Goal: Task Accomplishment & Management: Use online tool/utility

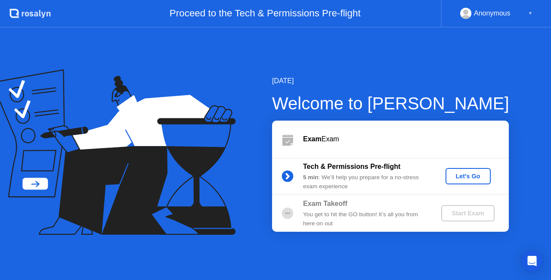
click at [401, 211] on div "You get to hit the GO button! It’s all you from here on out" at bounding box center [365, 219] width 124 height 18
click at [457, 178] on div "Let's Go" at bounding box center [468, 176] width 38 height 7
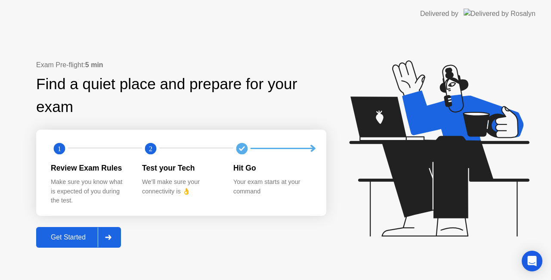
click at [110, 233] on div at bounding box center [108, 237] width 21 height 20
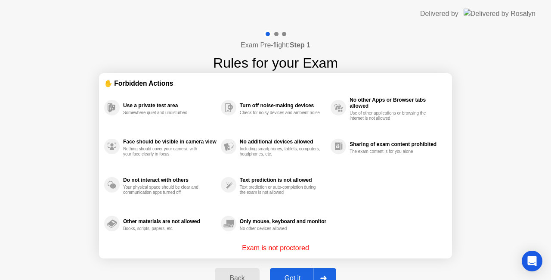
click at [287, 277] on div "Got it" at bounding box center [293, 278] width 40 height 8
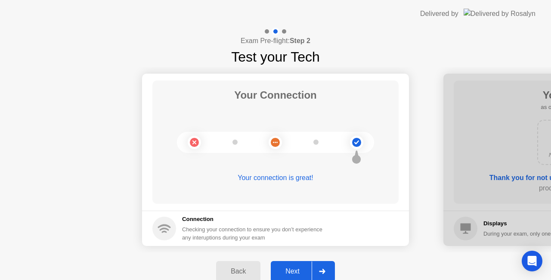
click at [289, 269] on div "Next" at bounding box center [292, 271] width 38 height 8
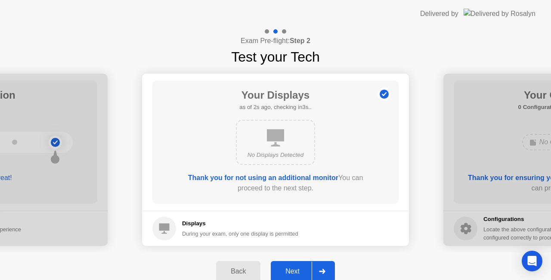
click at [289, 269] on div "Next" at bounding box center [292, 271] width 38 height 8
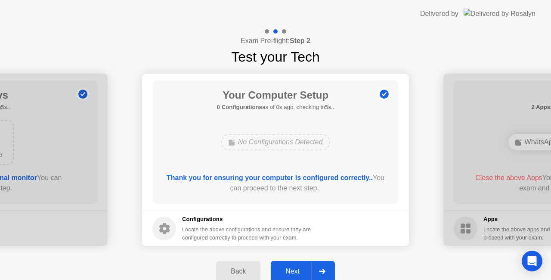
click at [289, 269] on div "Next" at bounding box center [292, 271] width 38 height 8
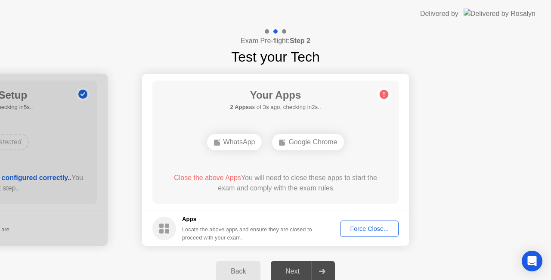
click at [363, 223] on button "Force Close..." at bounding box center [369, 228] width 59 height 16
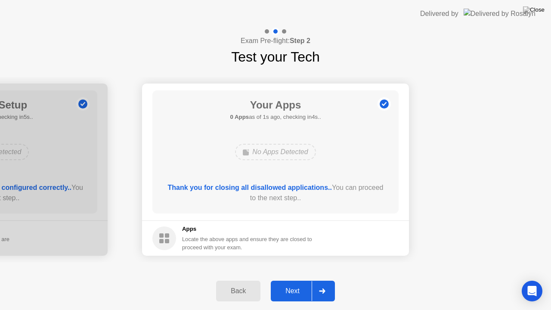
click at [294, 279] on div "Next" at bounding box center [292, 291] width 38 height 8
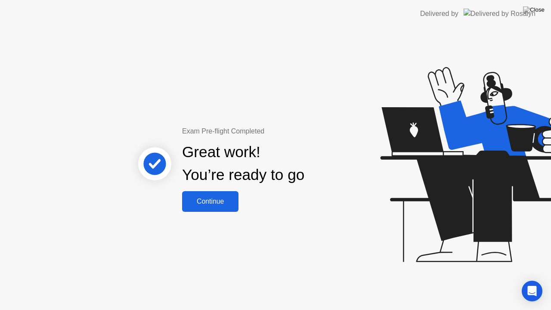
click at [224, 202] on div "Continue" at bounding box center [210, 202] width 51 height 8
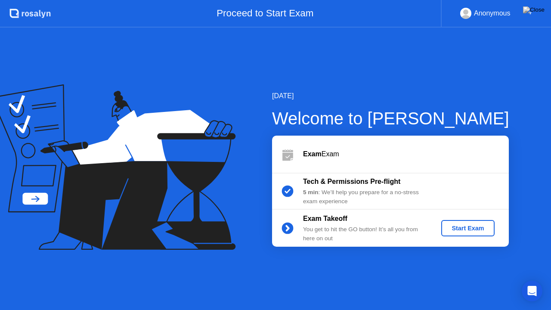
click at [463, 225] on div "Start Exam" at bounding box center [468, 228] width 46 height 7
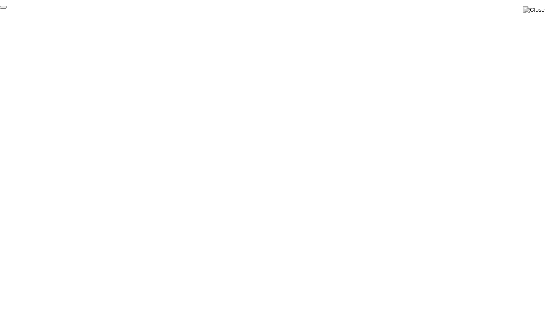
click div "End Proctoring Session"
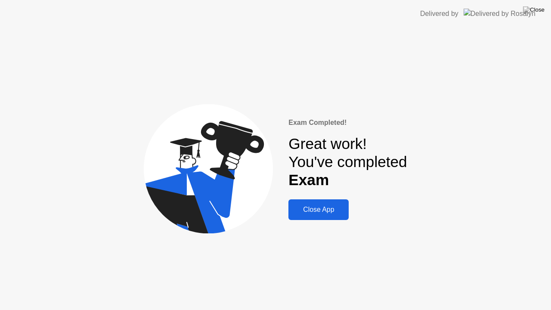
click at [323, 209] on div "Close App" at bounding box center [318, 210] width 55 height 8
